Goal: Task Accomplishment & Management: Complete application form

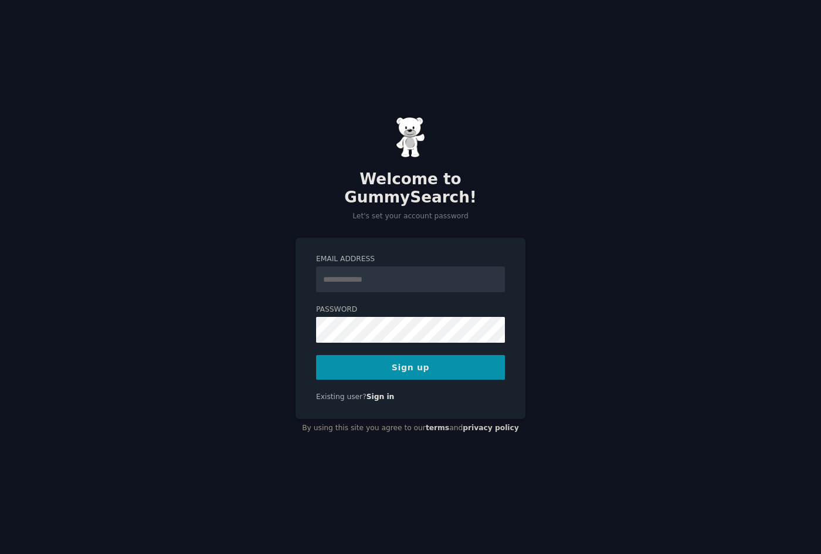
click at [375, 276] on input "Email Address" at bounding box center [410, 279] width 189 height 26
type input "**********"
click at [425, 355] on button "Sign up" at bounding box center [410, 367] width 189 height 25
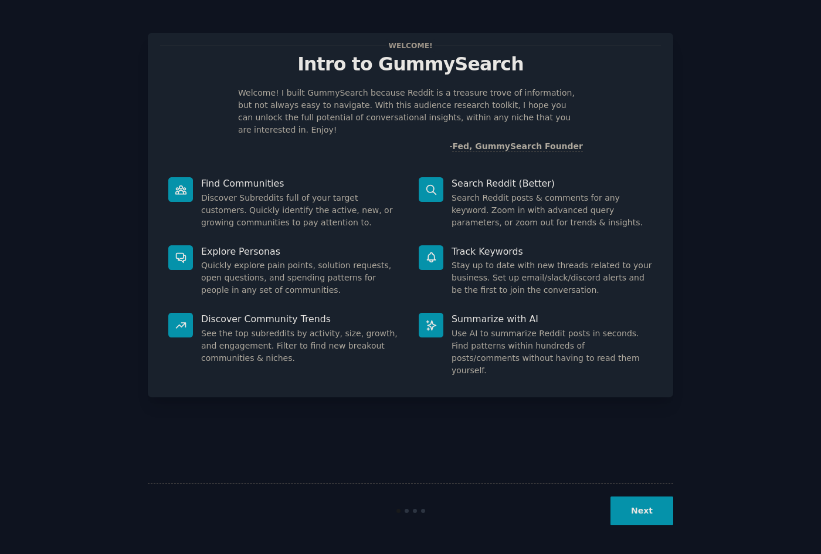
click at [650, 521] on button "Next" at bounding box center [641, 510] width 63 height 29
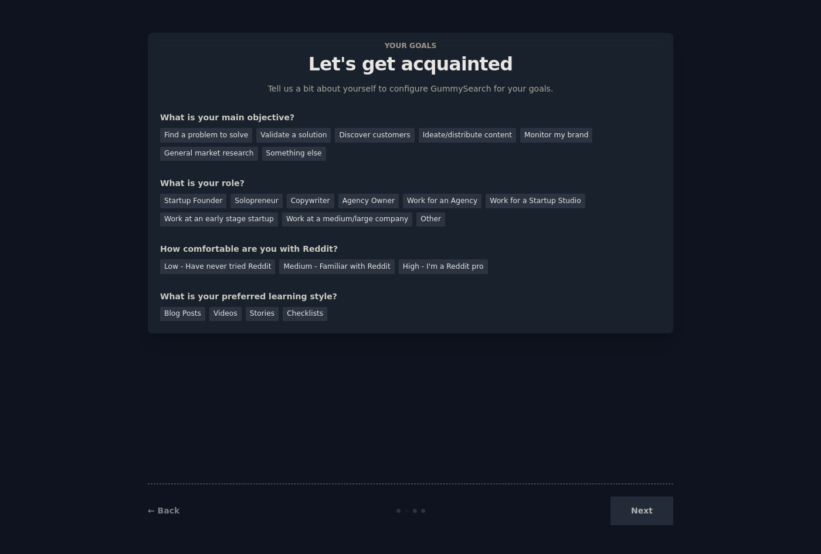
click at [649, 510] on div "Next" at bounding box center [585, 510] width 175 height 29
click at [165, 499] on div "← Back Next" at bounding box center [410, 510] width 525 height 54
click at [165, 504] on div "← Back Next" at bounding box center [410, 510] width 525 height 54
click at [165, 509] on link "← Back" at bounding box center [164, 509] width 32 height 9
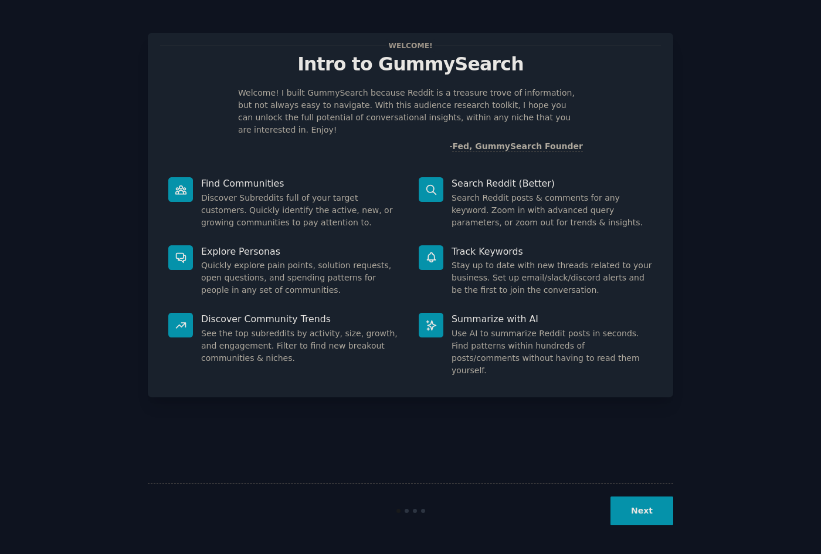
click at [615, 534] on div "Next" at bounding box center [410, 510] width 525 height 54
click at [633, 504] on button "Next" at bounding box center [641, 510] width 63 height 29
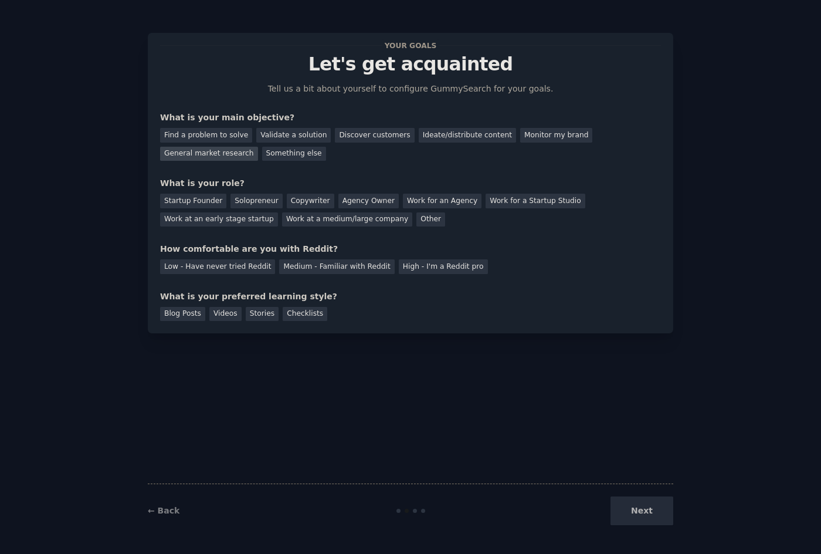
click at [258, 147] on div "General market research" at bounding box center [209, 154] width 98 height 15
click at [651, 512] on div "Next" at bounding box center [585, 510] width 175 height 29
click at [249, 202] on div "Solopreneur" at bounding box center [256, 201] width 52 height 15
click at [430, 269] on div "High - I'm a Reddit pro" at bounding box center [443, 266] width 89 height 15
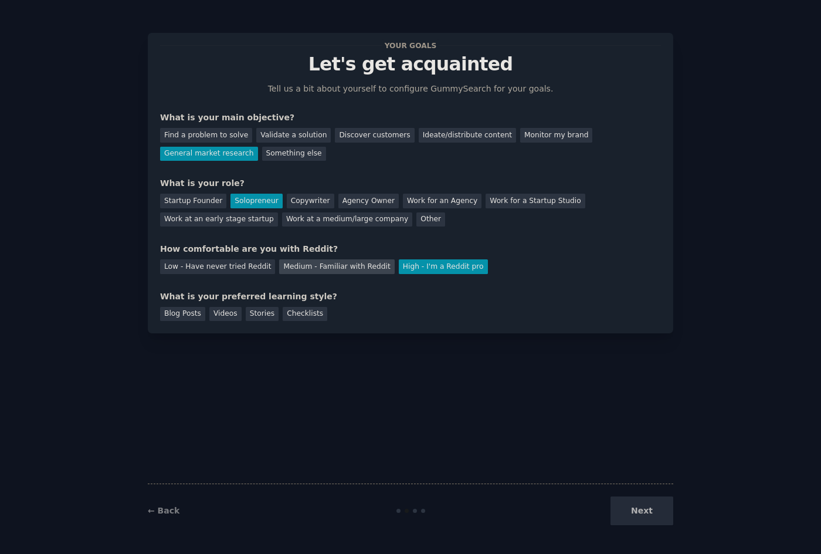
click at [290, 267] on div "Medium - Familiar with Reddit" at bounding box center [336, 266] width 115 height 15
click at [179, 310] on div "Blog Posts" at bounding box center [182, 314] width 45 height 15
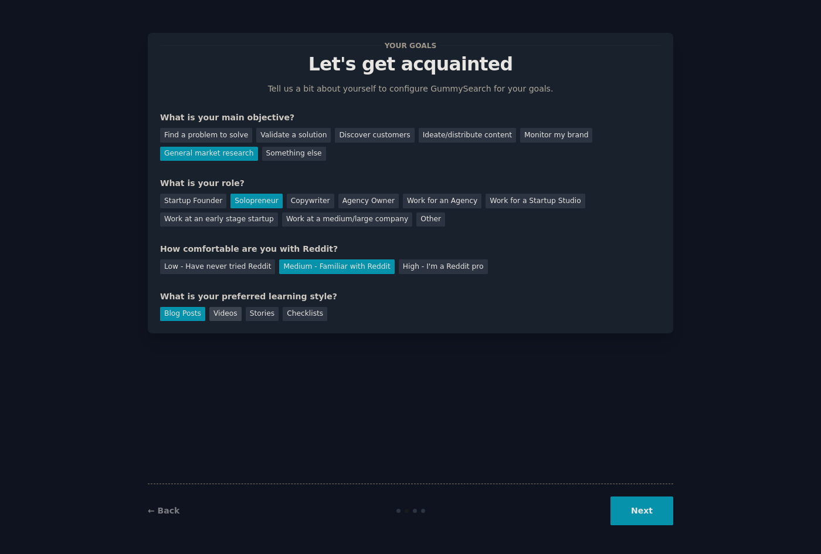
click at [228, 317] on div "Videos" at bounding box center [225, 314] width 32 height 15
click at [283, 314] on div "Checklists" at bounding box center [305, 314] width 45 height 15
click at [313, 318] on div "Blog Posts Videos Stories Checklists" at bounding box center [410, 312] width 501 height 19
click at [246, 310] on div "Stories" at bounding box center [262, 314] width 33 height 15
click at [213, 311] on div "Videos" at bounding box center [225, 314] width 32 height 15
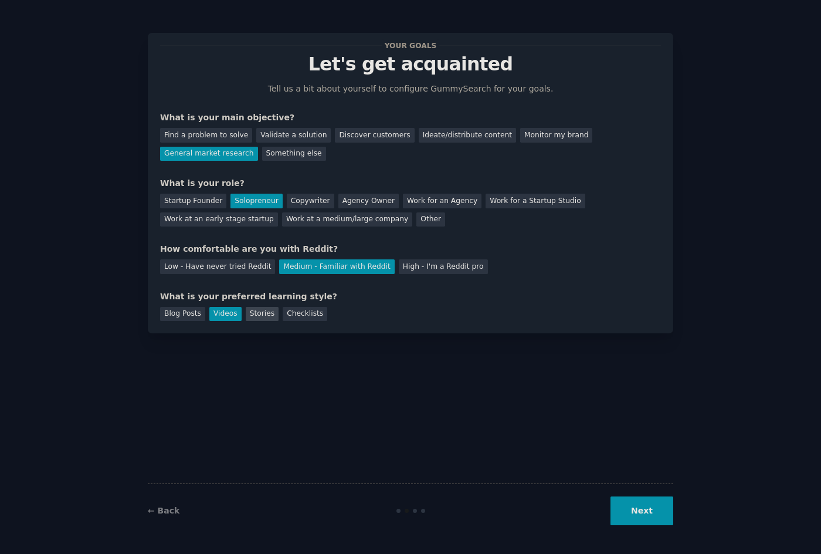
click at [267, 314] on div "Stories" at bounding box center [262, 314] width 33 height 15
click at [625, 500] on button "Next" at bounding box center [641, 510] width 63 height 29
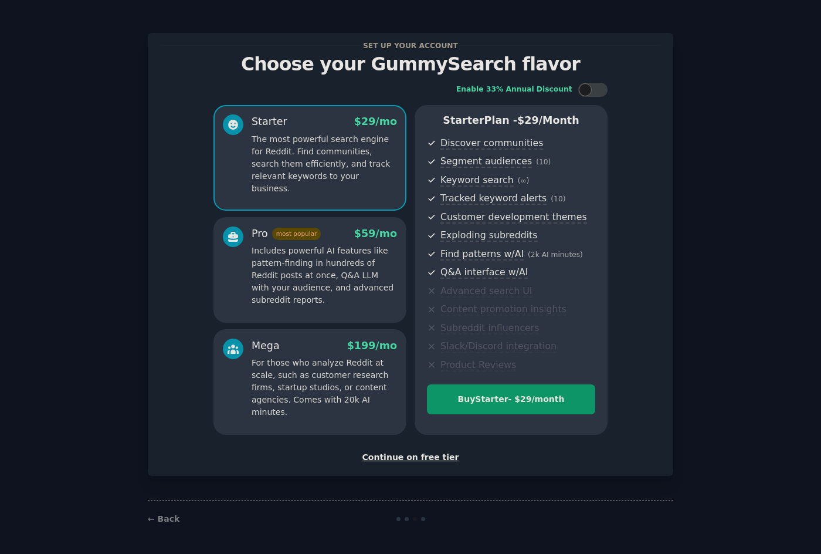
click at [427, 461] on div "Continue on free tier" at bounding box center [410, 457] width 501 height 12
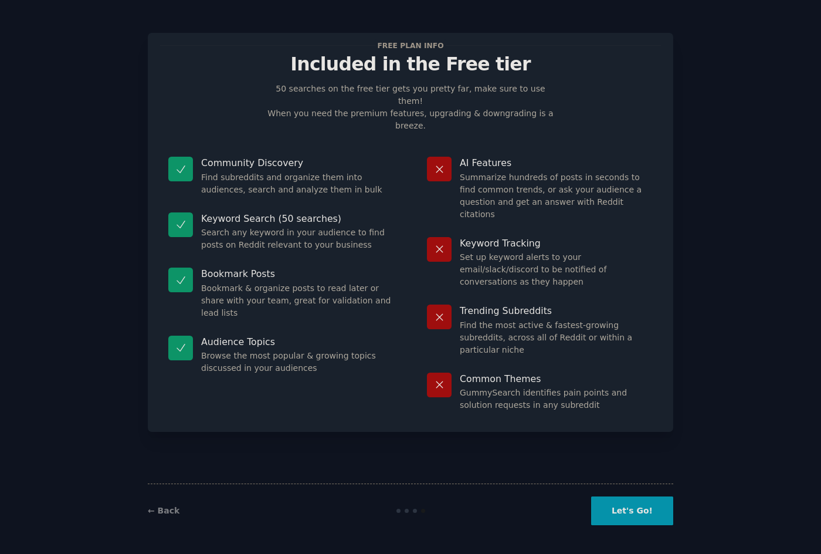
click at [660, 514] on button "Let's Go!" at bounding box center [632, 510] width 82 height 29
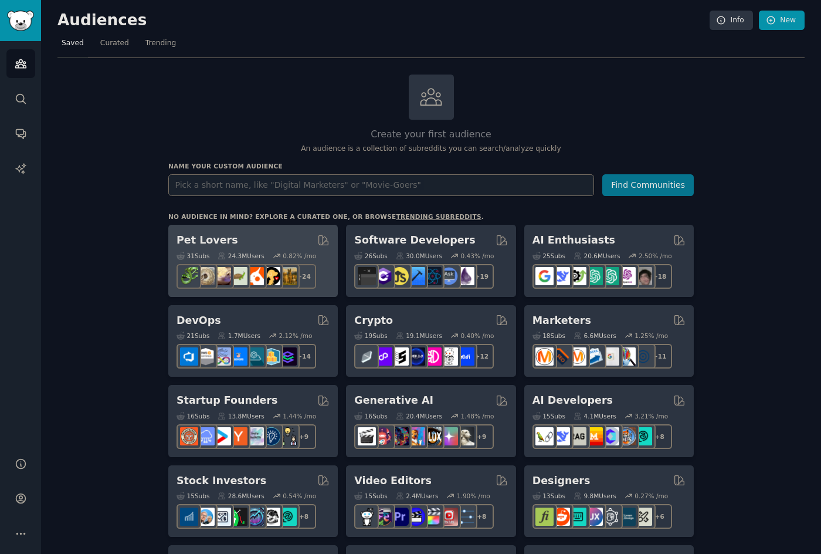
click at [239, 230] on div "Pet Lovers 31 Sub s 24.3M Users 0.82 % /mo + 24" at bounding box center [252, 261] width 169 height 72
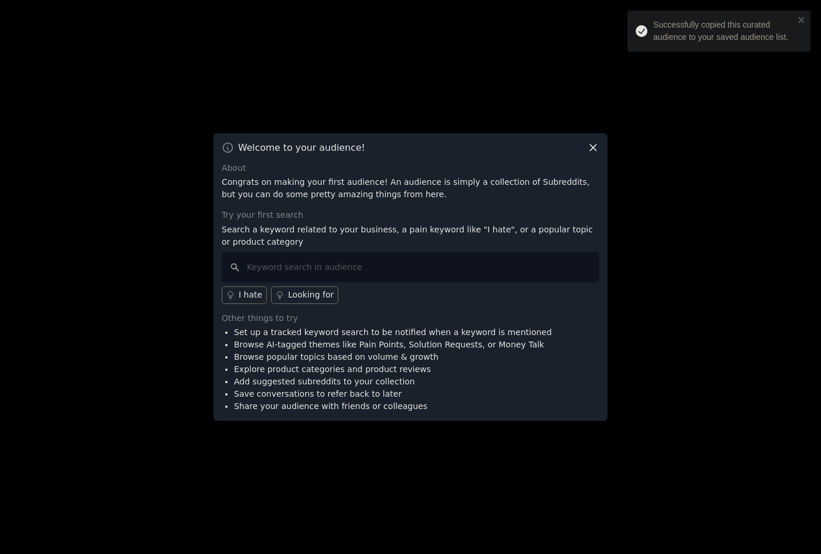
click at [593, 152] on icon at bounding box center [593, 147] width 12 height 12
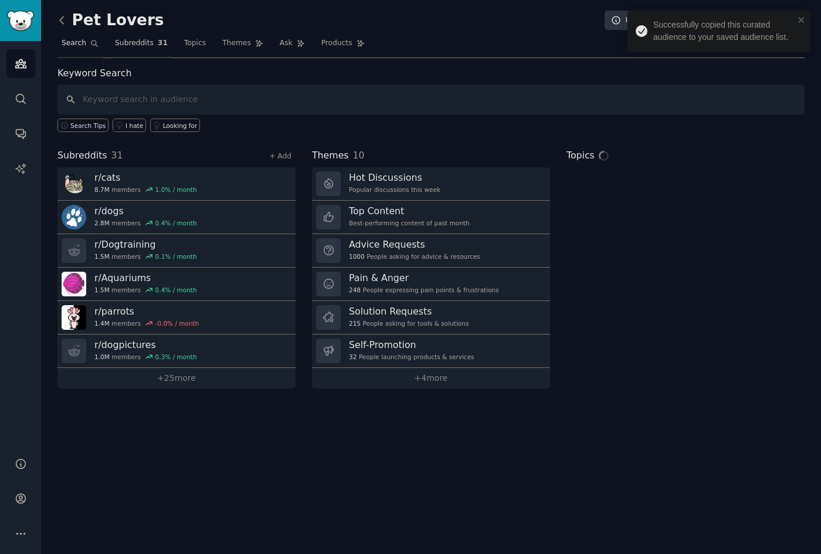
click at [148, 47] on link "Subreddits 31" at bounding box center [141, 46] width 61 height 24
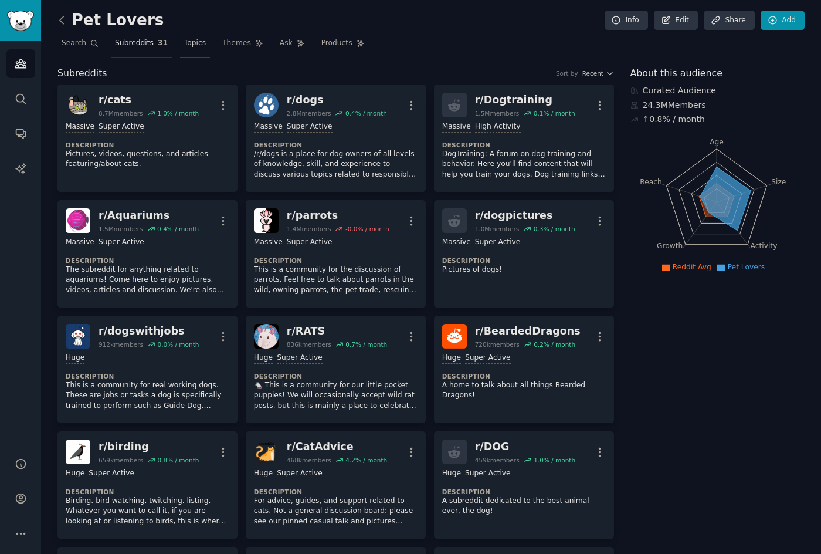
click at [190, 49] on link "Topics" at bounding box center [195, 46] width 30 height 24
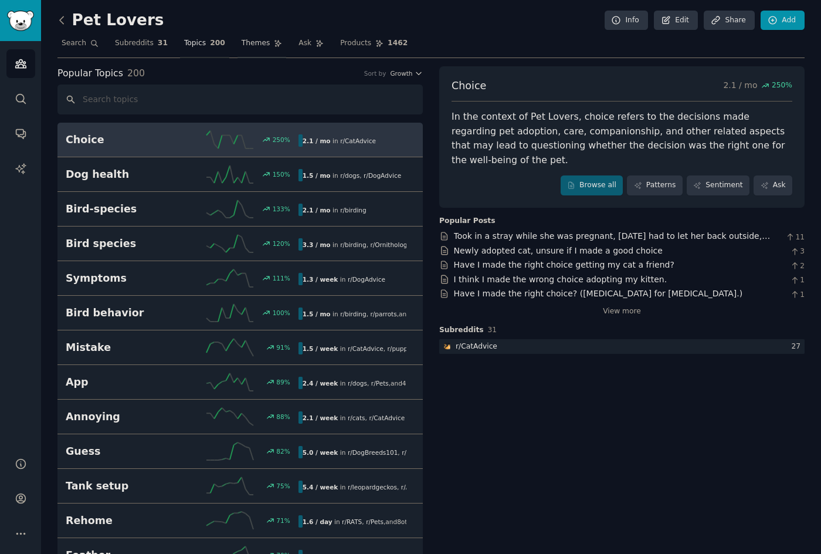
click at [242, 42] on span "Themes" at bounding box center [256, 43] width 29 height 11
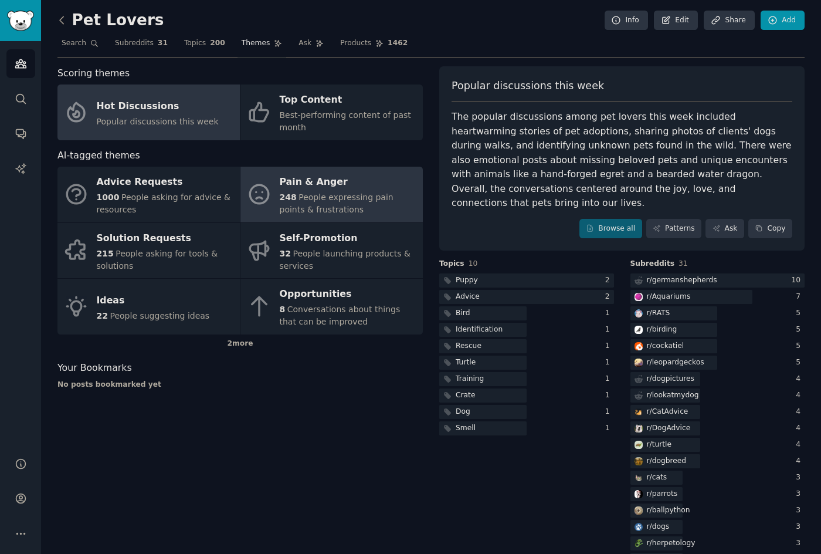
click at [337, 187] on div "Pain & Anger" at bounding box center [348, 182] width 137 height 19
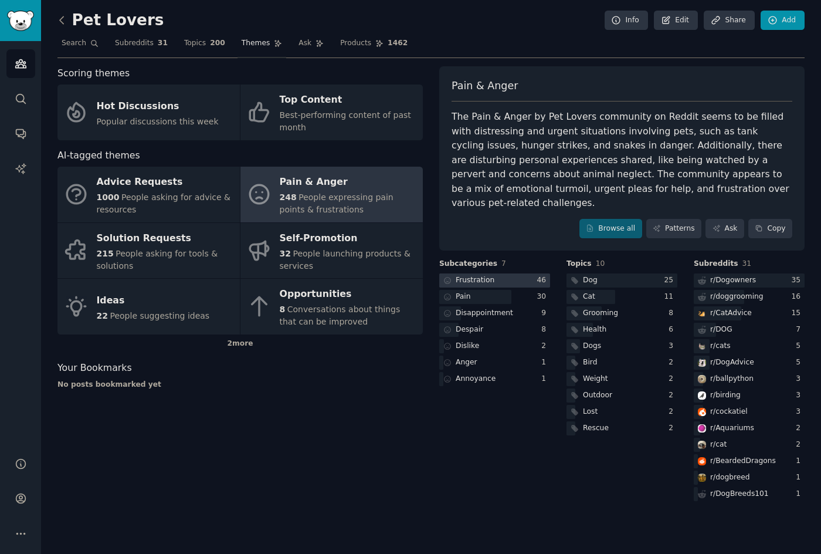
click at [476, 273] on div "Frustration" at bounding box center [467, 280] width 57 height 15
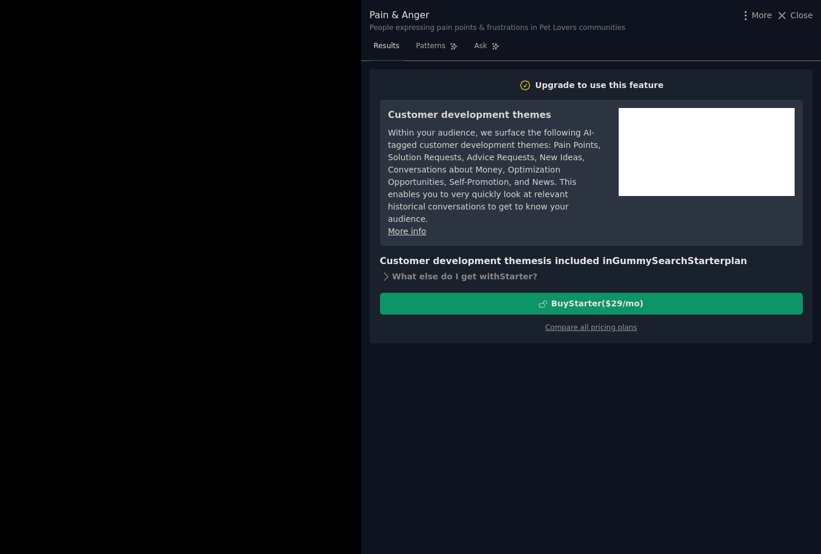
click at [308, 138] on div at bounding box center [410, 277] width 821 height 554
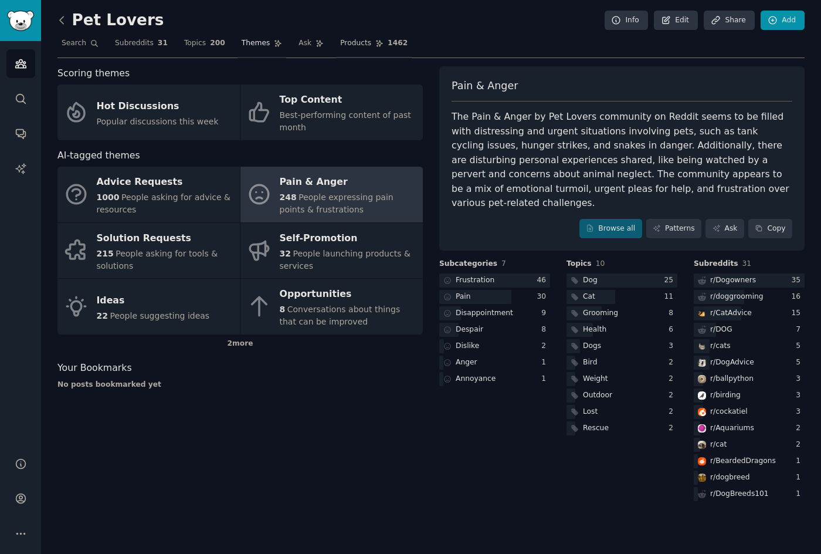
click at [340, 45] on span "Products" at bounding box center [355, 43] width 31 height 11
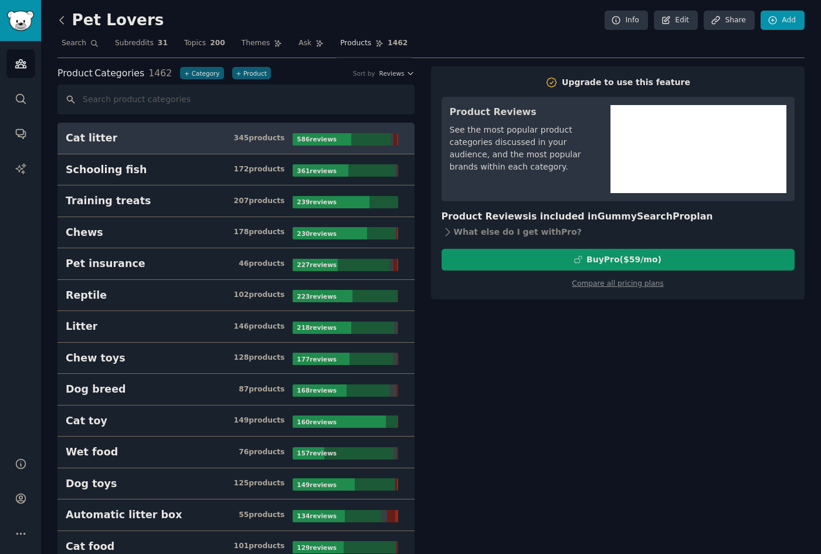
click at [59, 19] on icon at bounding box center [62, 20] width 12 height 12
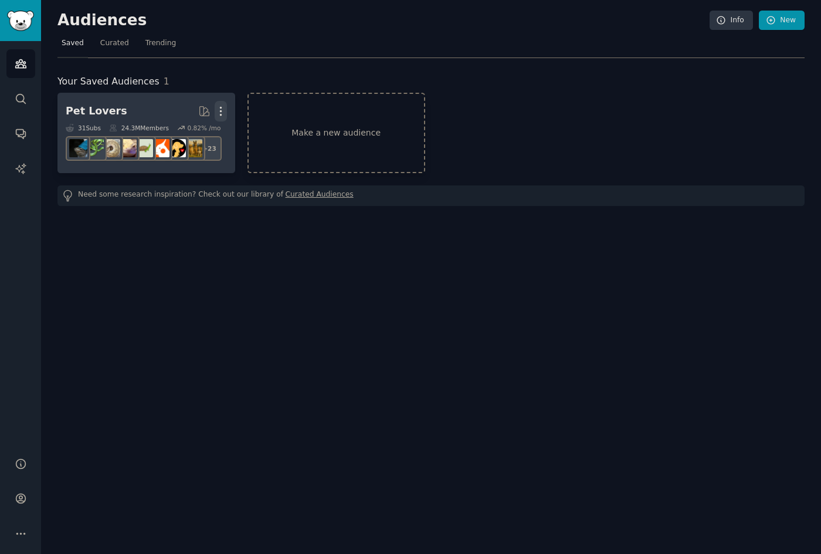
click at [221, 107] on icon "button" at bounding box center [221, 111] width 12 height 12
click at [193, 133] on p "Delete" at bounding box center [188, 136] width 27 height 12
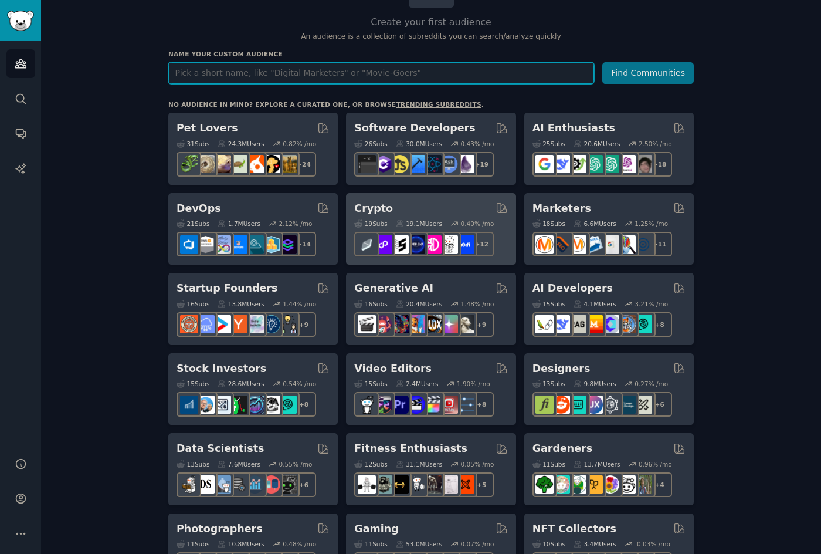
scroll to position [117, 0]
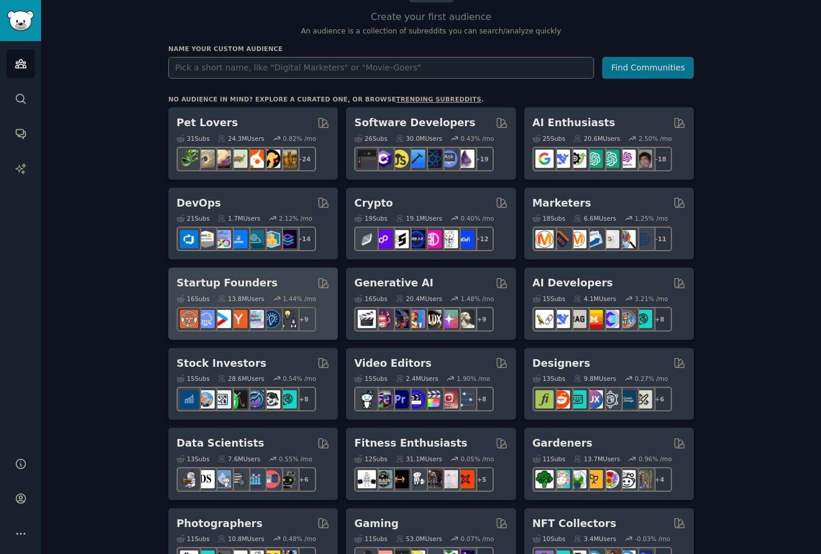
click at [240, 283] on h2 "Startup Founders" at bounding box center [227, 283] width 101 height 15
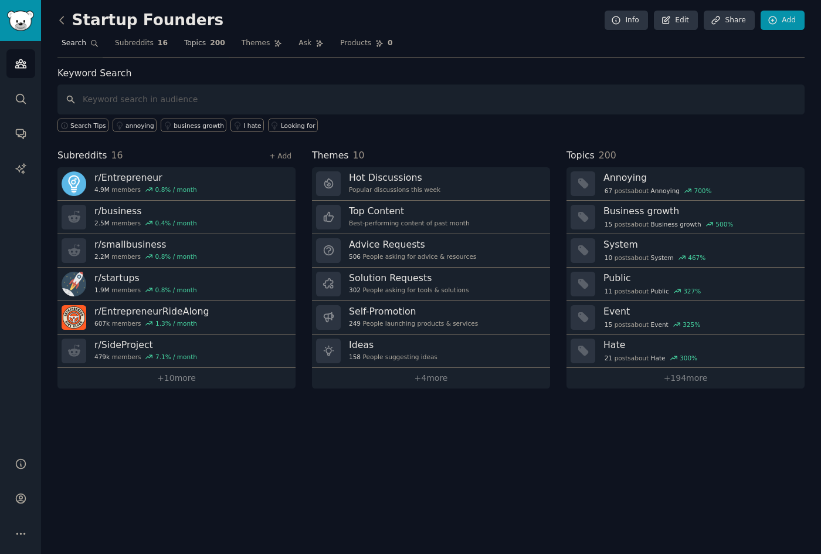
click at [196, 45] on link "Topics 200" at bounding box center [204, 46] width 49 height 24
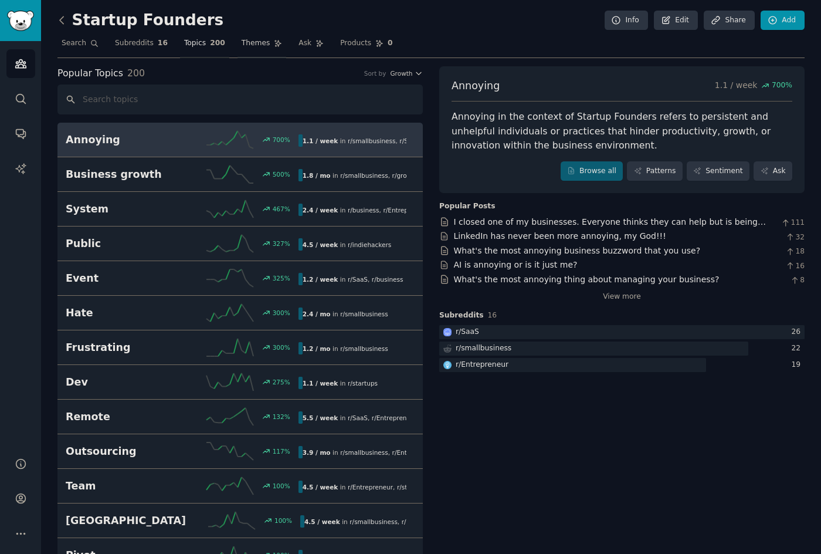
click at [246, 42] on span "Themes" at bounding box center [256, 43] width 29 height 11
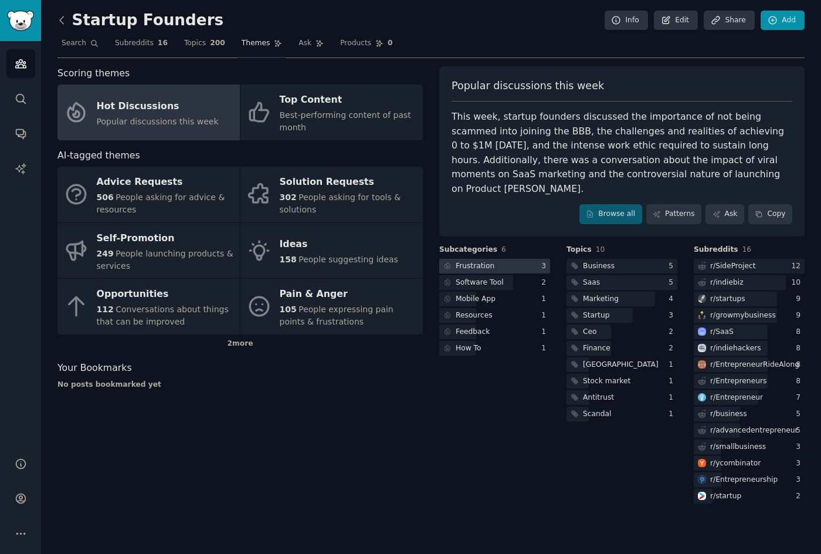
click at [536, 259] on div at bounding box center [494, 266] width 111 height 15
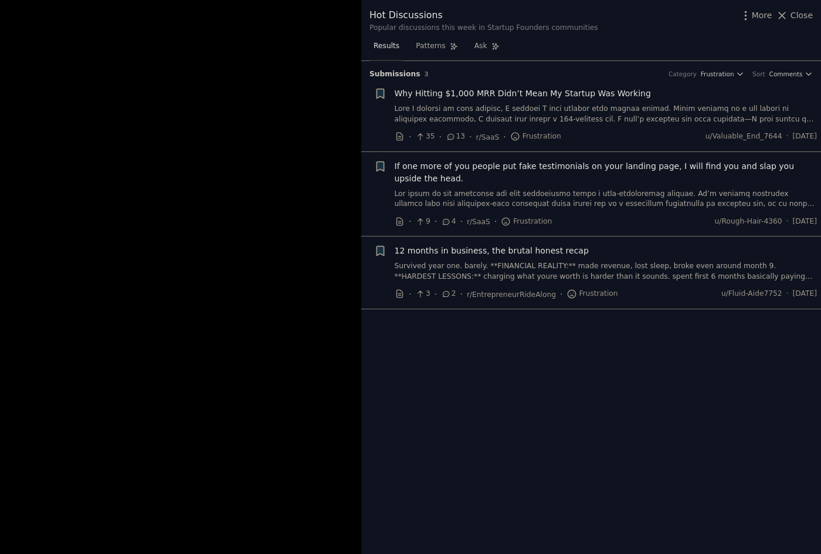
click at [616, 60] on div "Results Patterns Ask" at bounding box center [591, 49] width 460 height 24
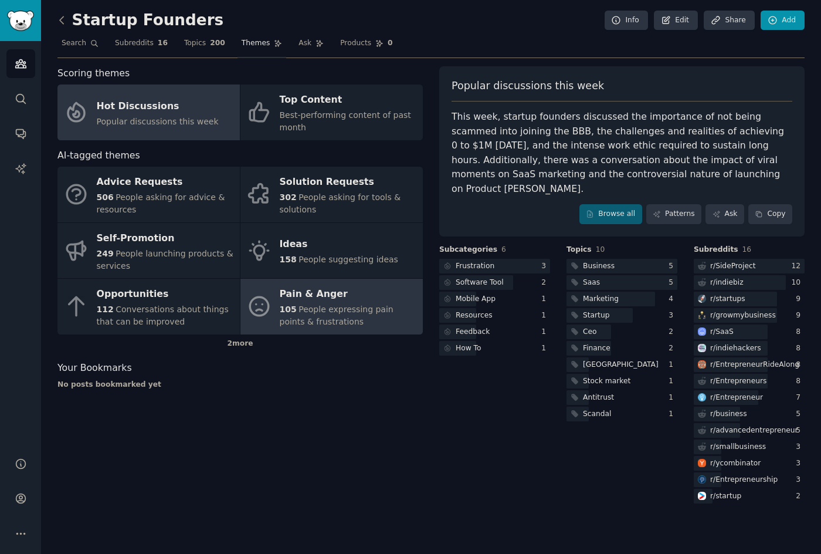
click at [341, 308] on span "People expressing pain points & frustrations" at bounding box center [337, 315] width 114 height 22
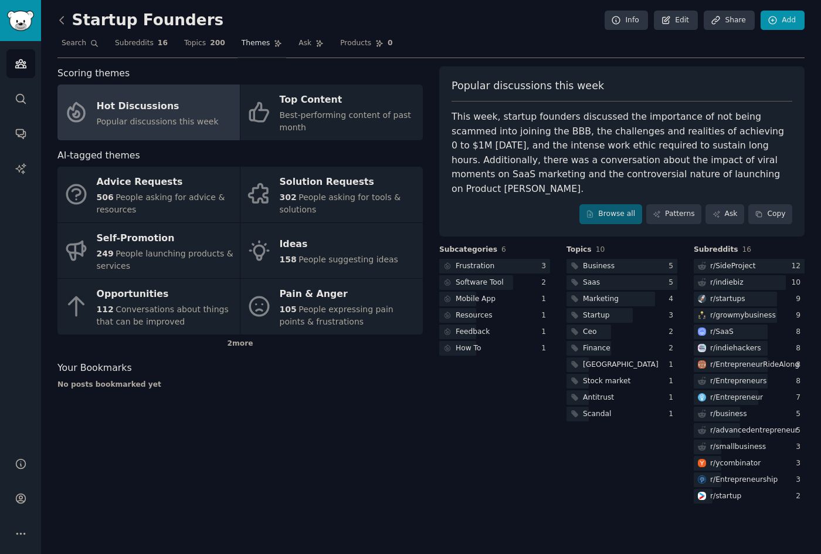
click at [429, 163] on div "Scoring themes Hot Discussions Popular discussions this week Top Content Best-p…" at bounding box center [430, 285] width 747 height 439
click at [705, 245] on span "Subreddits" at bounding box center [716, 250] width 45 height 11
click at [725, 245] on span "Subreddits" at bounding box center [716, 250] width 45 height 11
click at [595, 130] on div "This week, startup founders discussed the importance of not being scammed into …" at bounding box center [622, 153] width 341 height 86
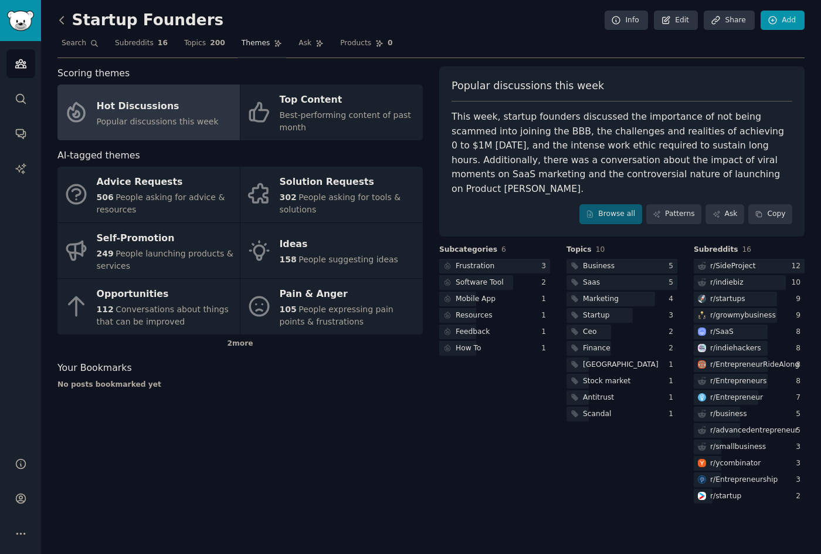
click at [62, 18] on icon at bounding box center [62, 20] width 12 height 12
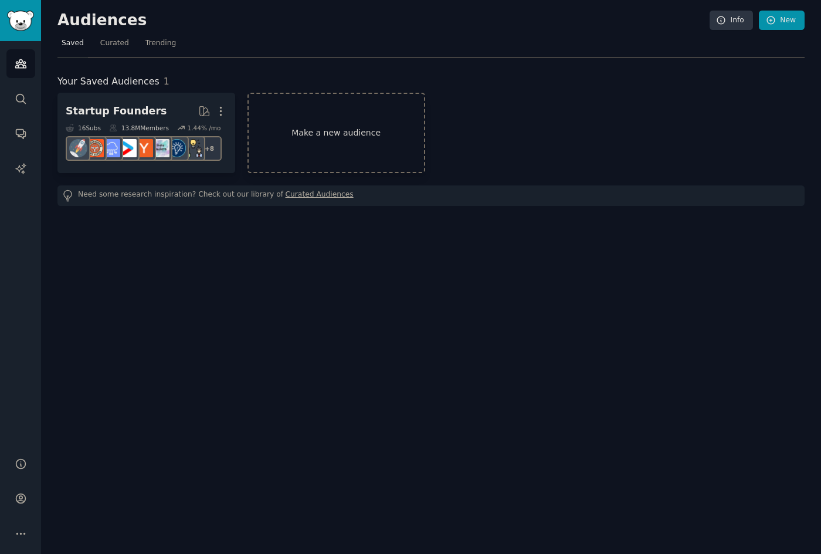
click at [300, 110] on link "Make a new audience" at bounding box center [336, 133] width 178 height 80
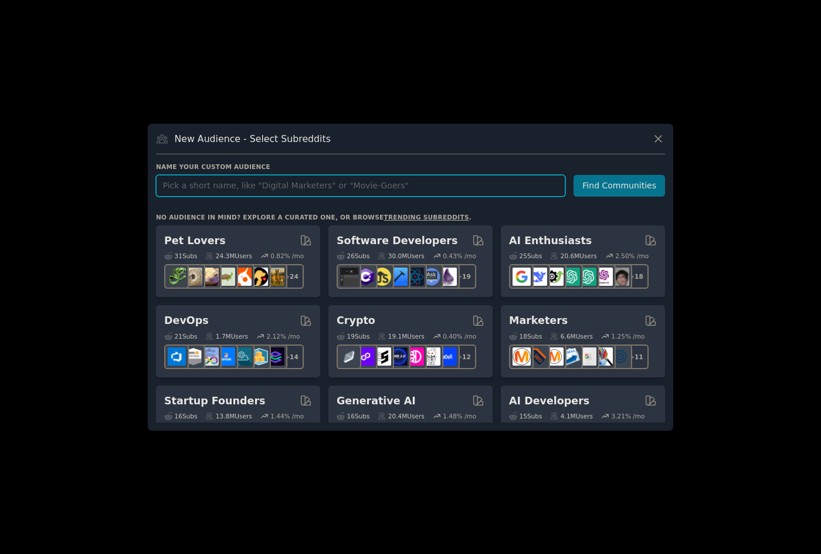
click at [286, 190] on input "text" at bounding box center [360, 186] width 409 height 22
type input "health"
click button "Find Communities" at bounding box center [618, 186] width 91 height 22
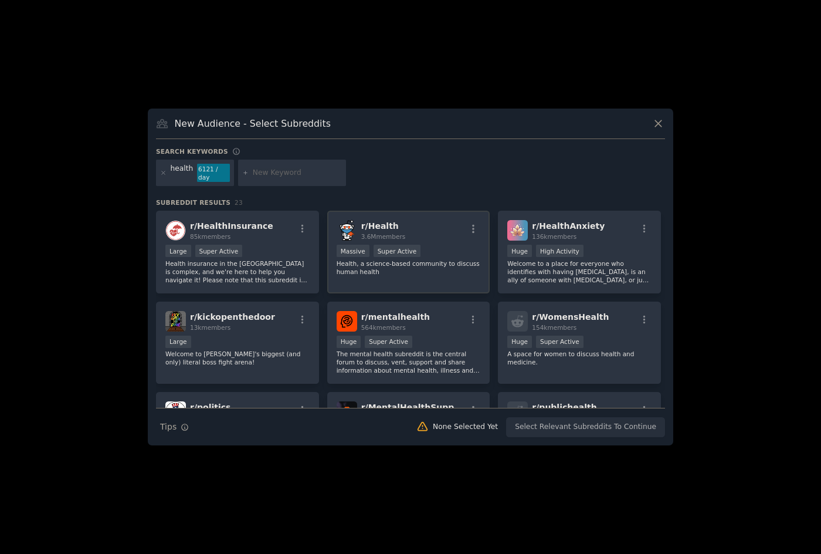
click at [392, 220] on h2 "r/ Health 3.6M members" at bounding box center [383, 230] width 45 height 21
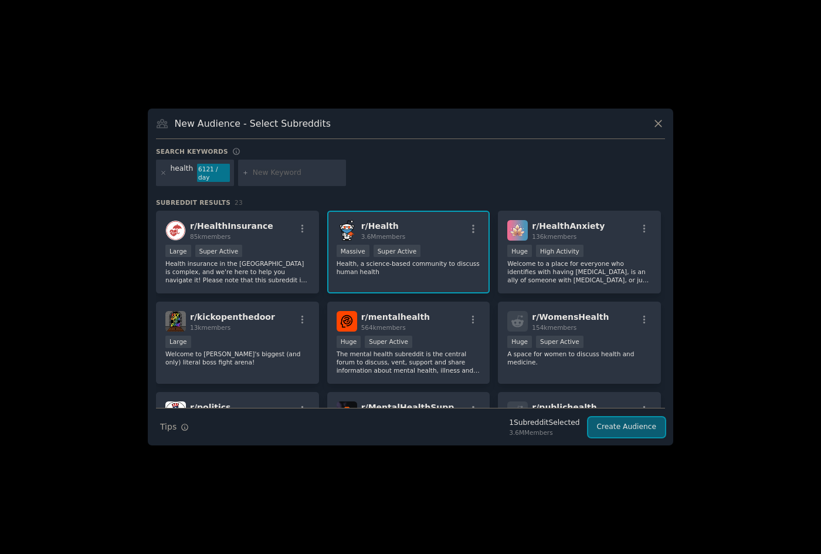
click at [633, 422] on button "Create Audience" at bounding box center [626, 427] width 77 height 20
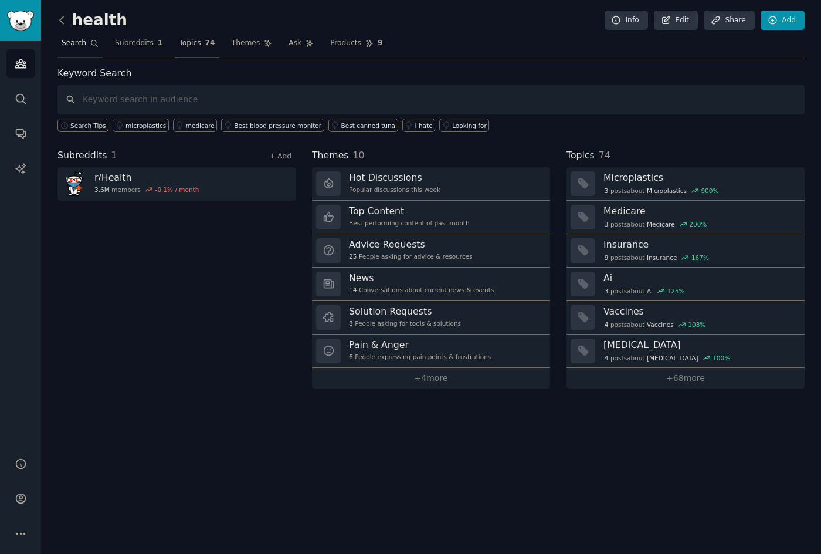
click at [208, 46] on link "Topics 74" at bounding box center [197, 46] width 44 height 24
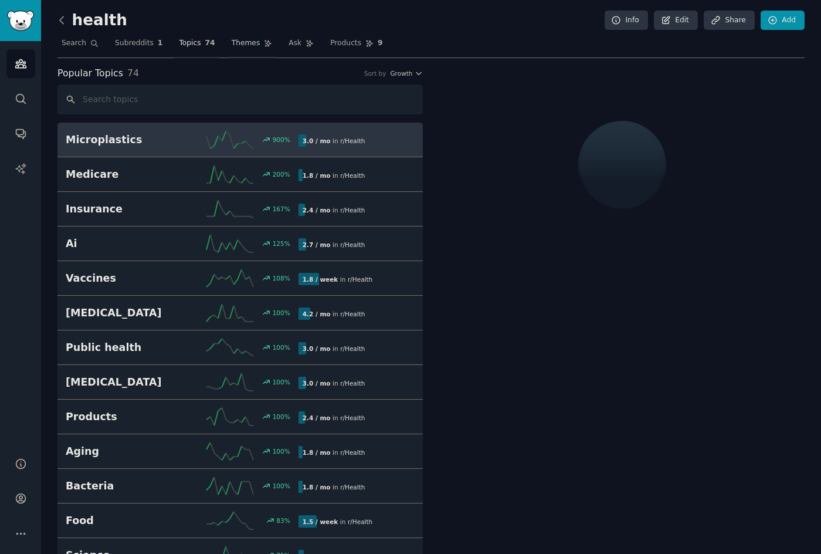
click at [234, 47] on span "Themes" at bounding box center [246, 43] width 29 height 11
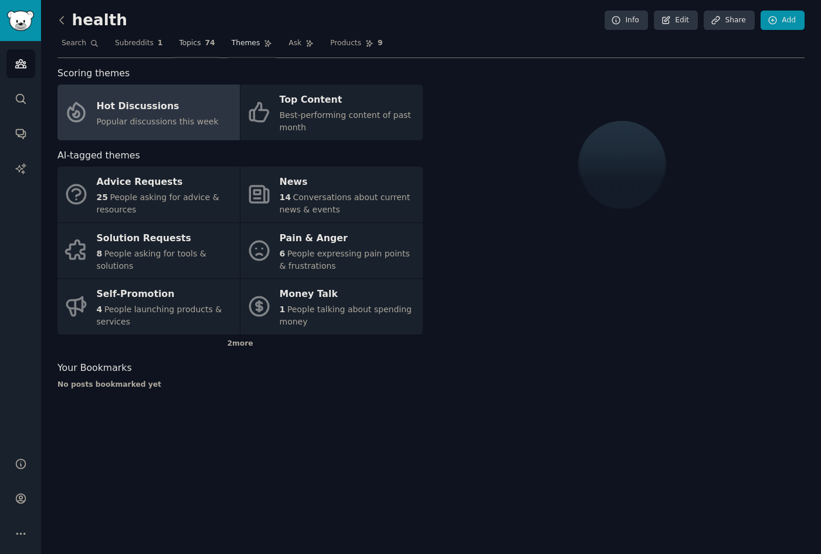
click at [205, 47] on span "74" at bounding box center [210, 43] width 10 height 11
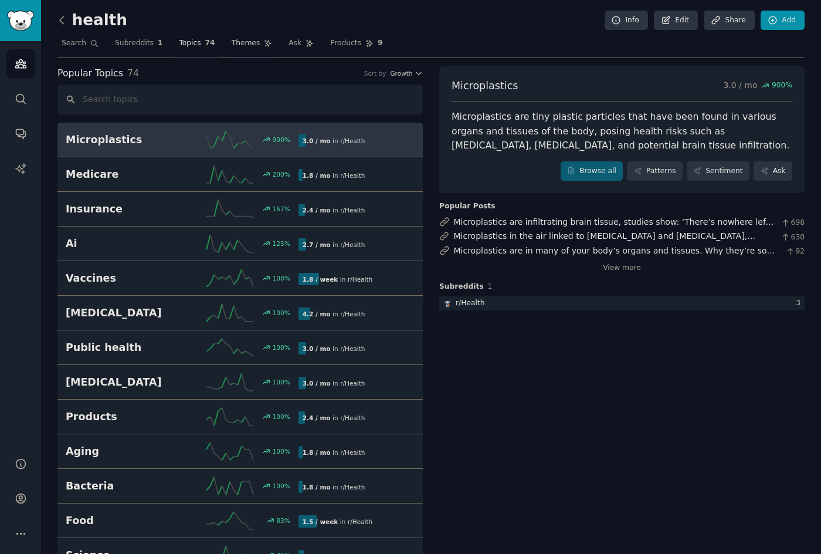
click at [239, 45] on span "Themes" at bounding box center [246, 43] width 29 height 11
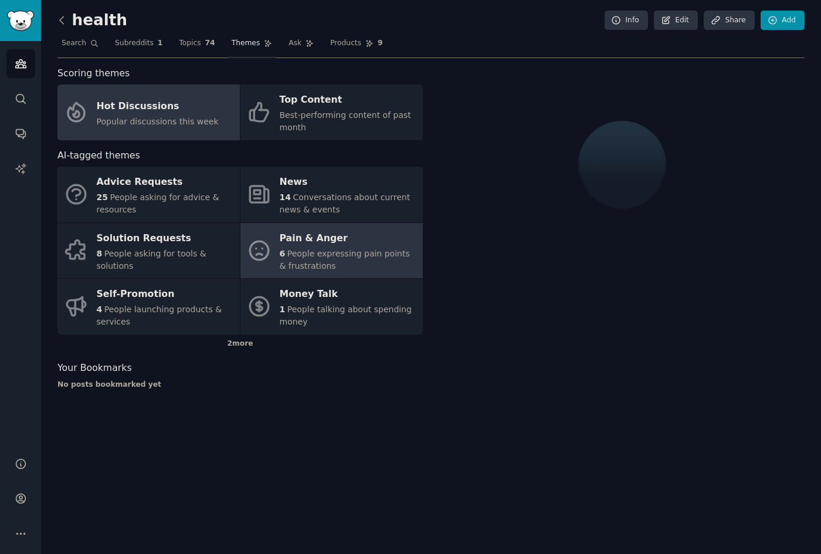
click at [360, 249] on span "People expressing pain points & frustrations" at bounding box center [345, 260] width 130 height 22
